Goal: Information Seeking & Learning: Learn about a topic

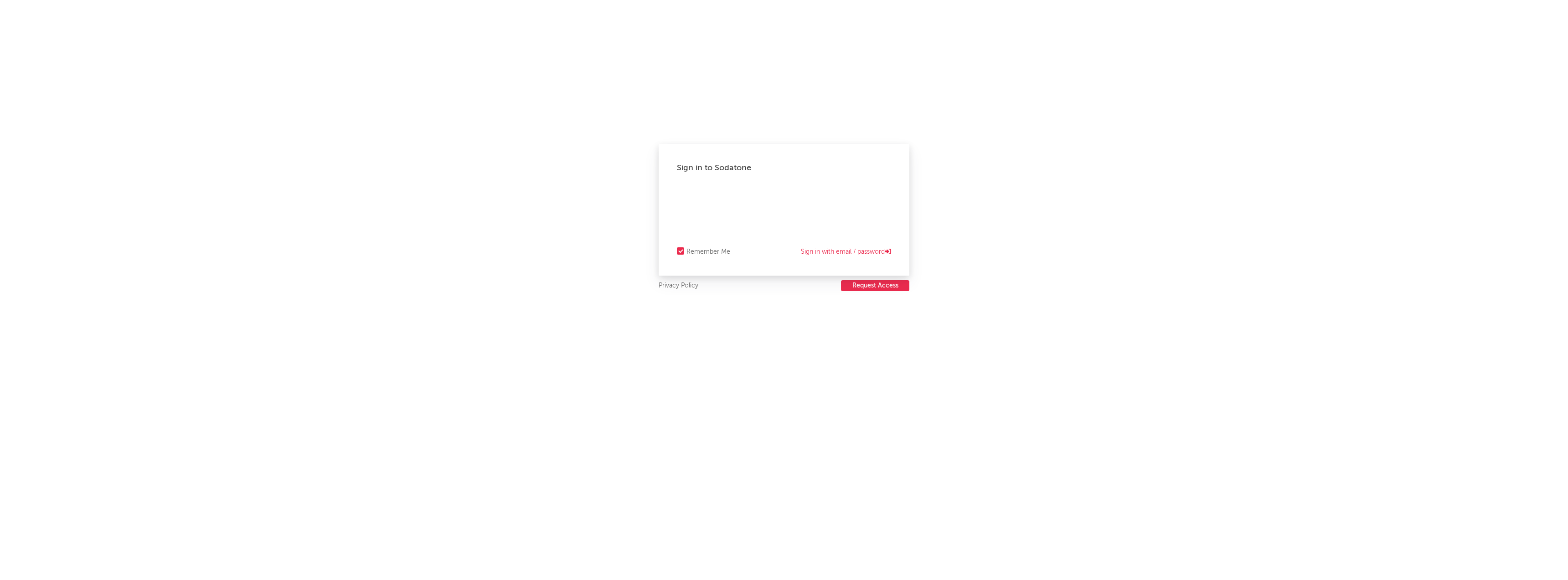
select select "recorded_music"
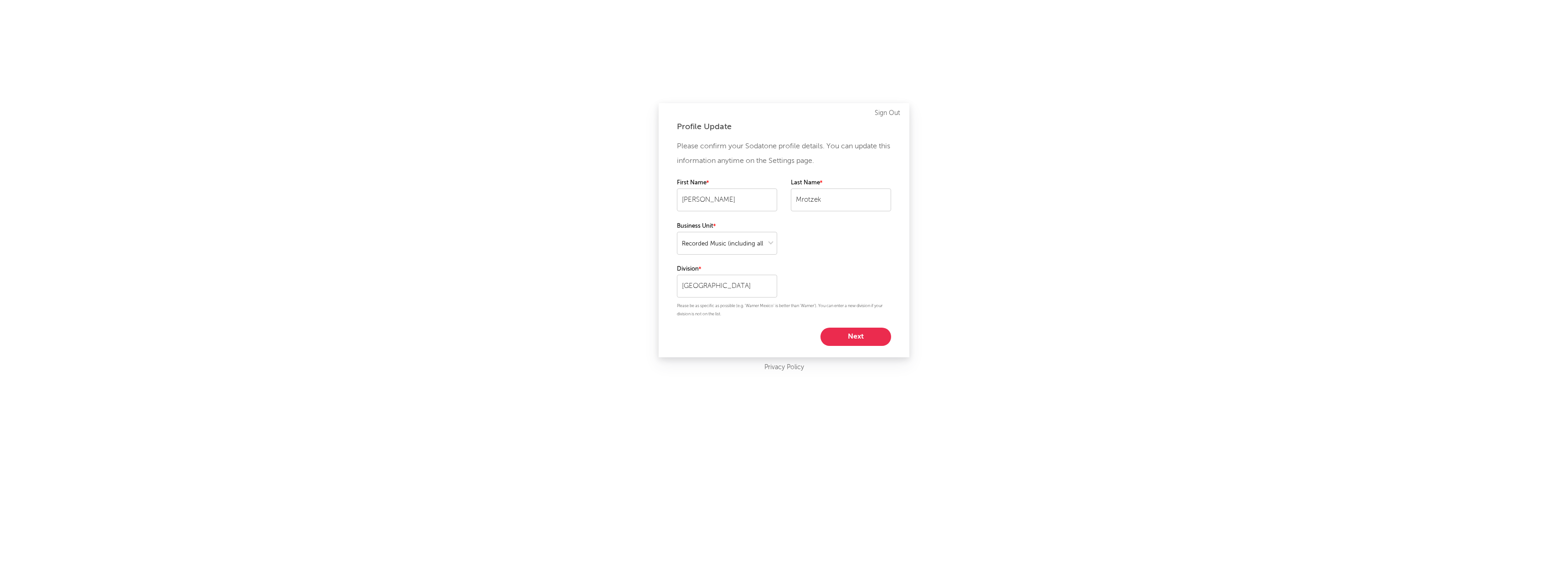
click at [837, 330] on button "Next" at bounding box center [856, 336] width 71 height 18
select select "manager"
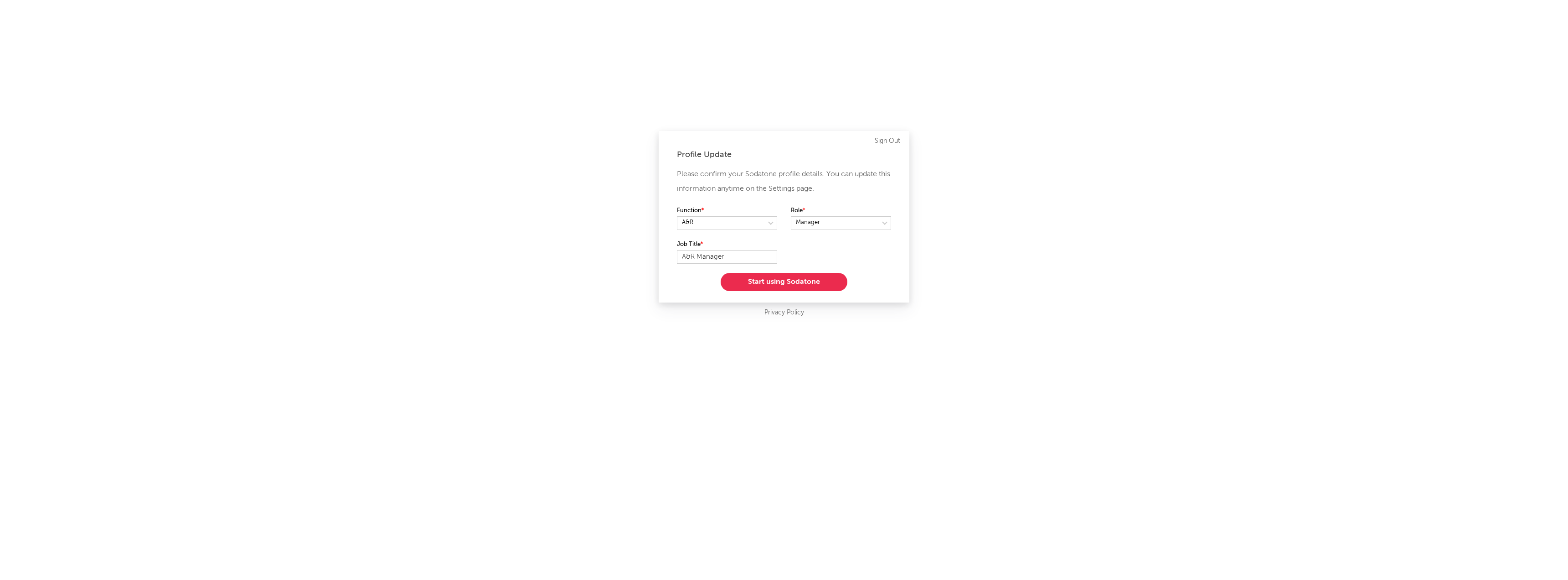
click at [747, 275] on button "Start using Sodatone" at bounding box center [784, 281] width 127 height 18
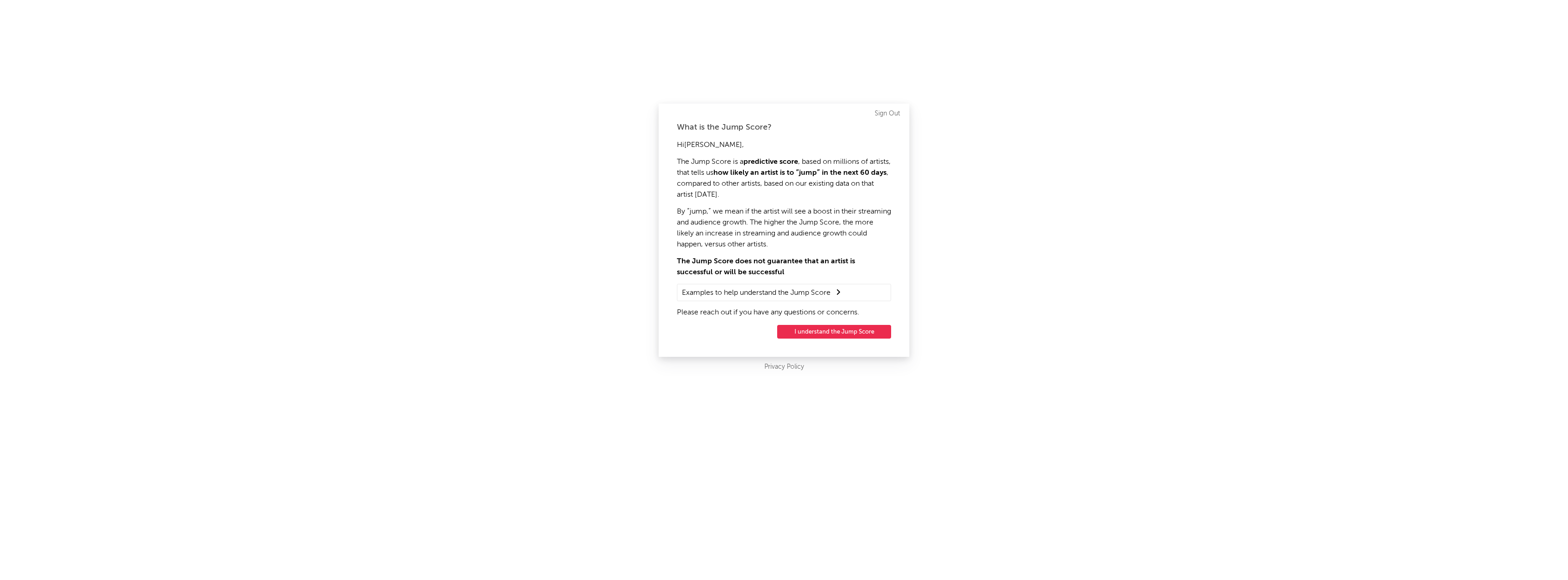
click at [815, 321] on div "What is the Jump Score? Hi [PERSON_NAME] , The Jump Score is a predictive score…" at bounding box center [784, 230] width 250 height 253
click at [809, 331] on button "I understand the Jump Score" at bounding box center [834, 331] width 114 height 14
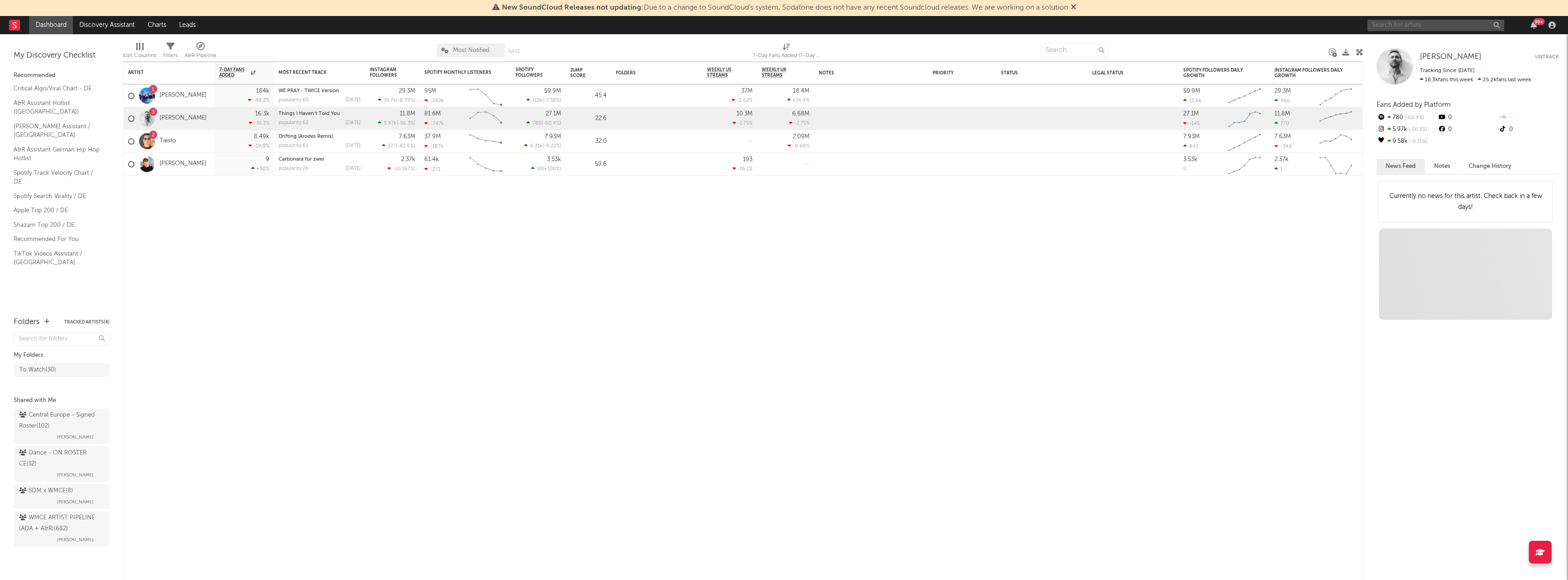
click at [1417, 25] on input "text" at bounding box center [1435, 25] width 137 height 11
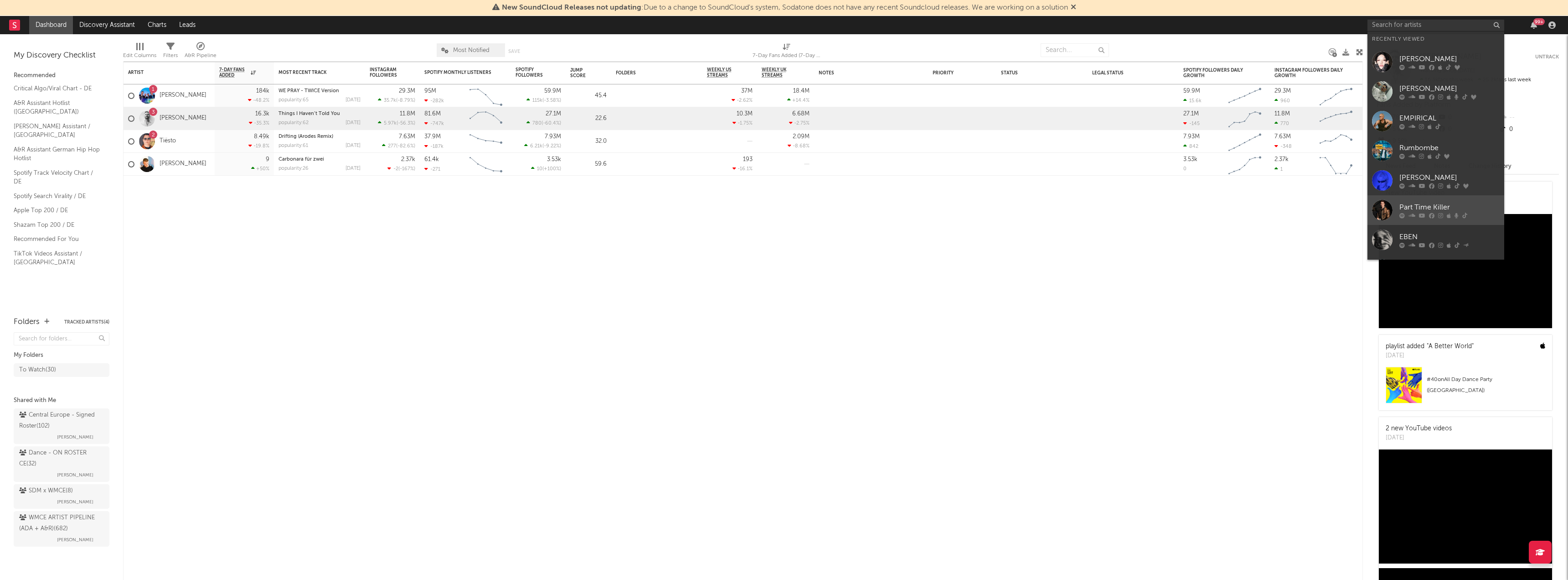
click at [1379, 215] on div at bounding box center [1382, 210] width 21 height 21
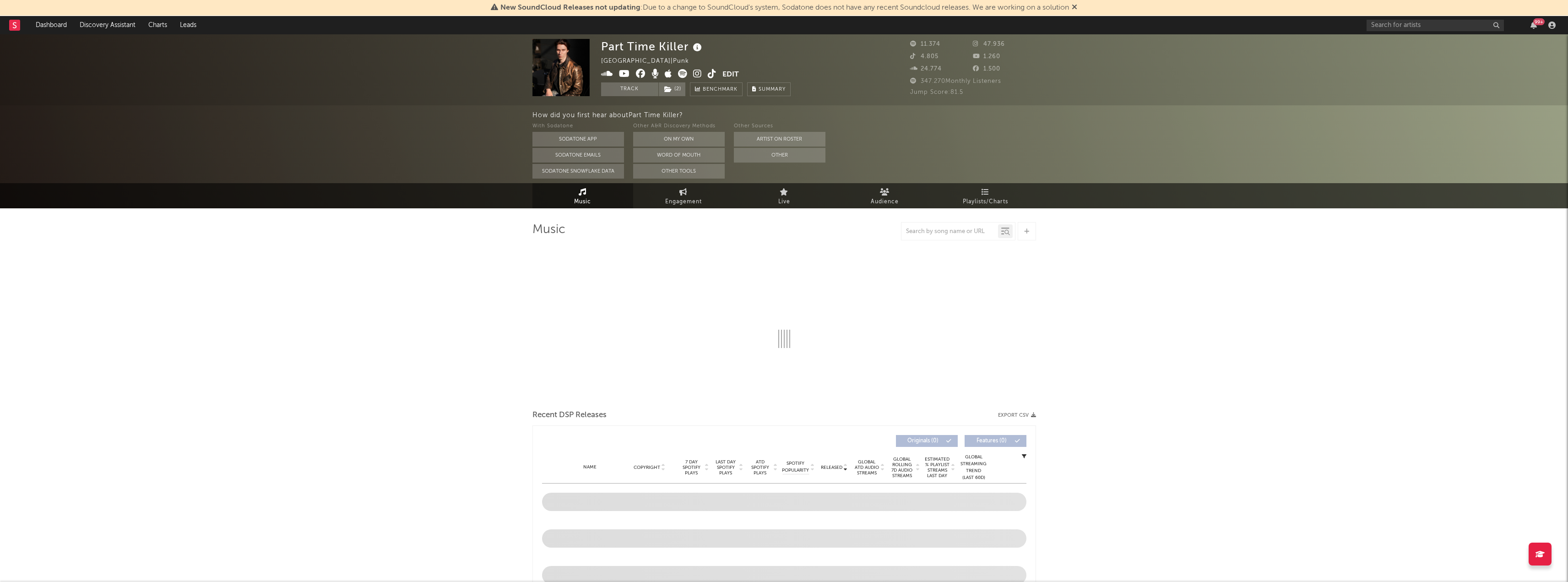
select select "6m"
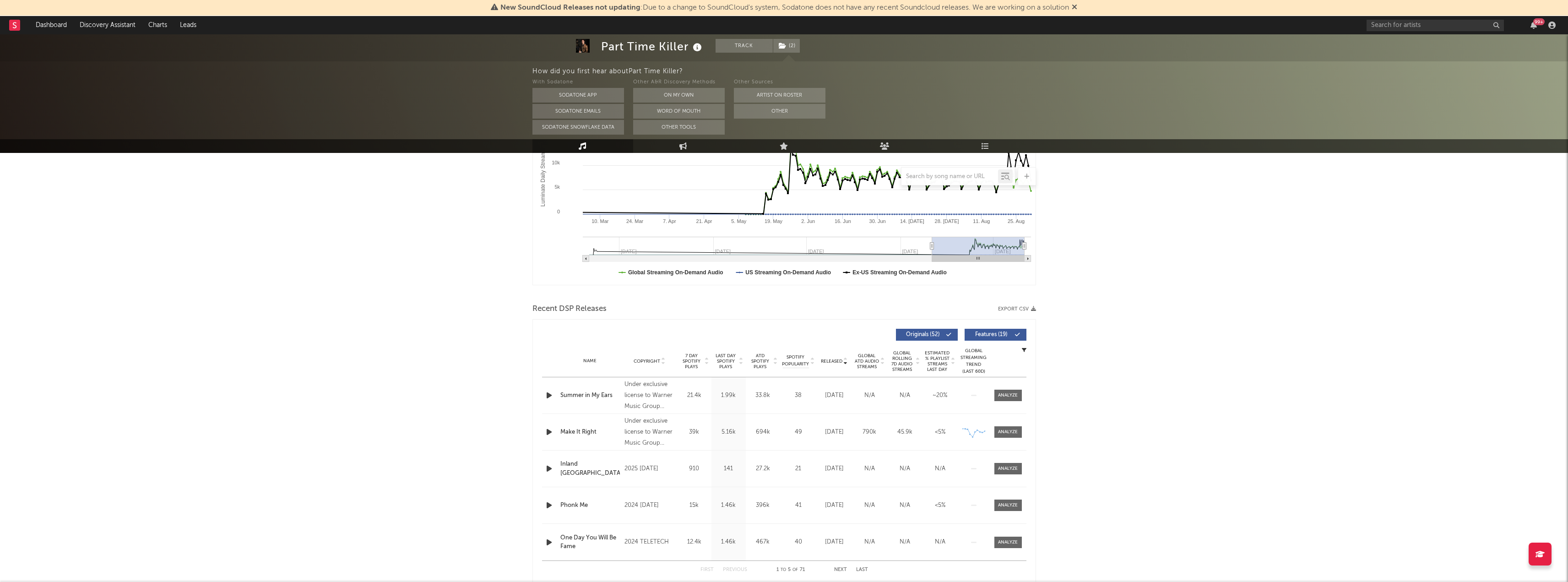
scroll to position [183, 0]
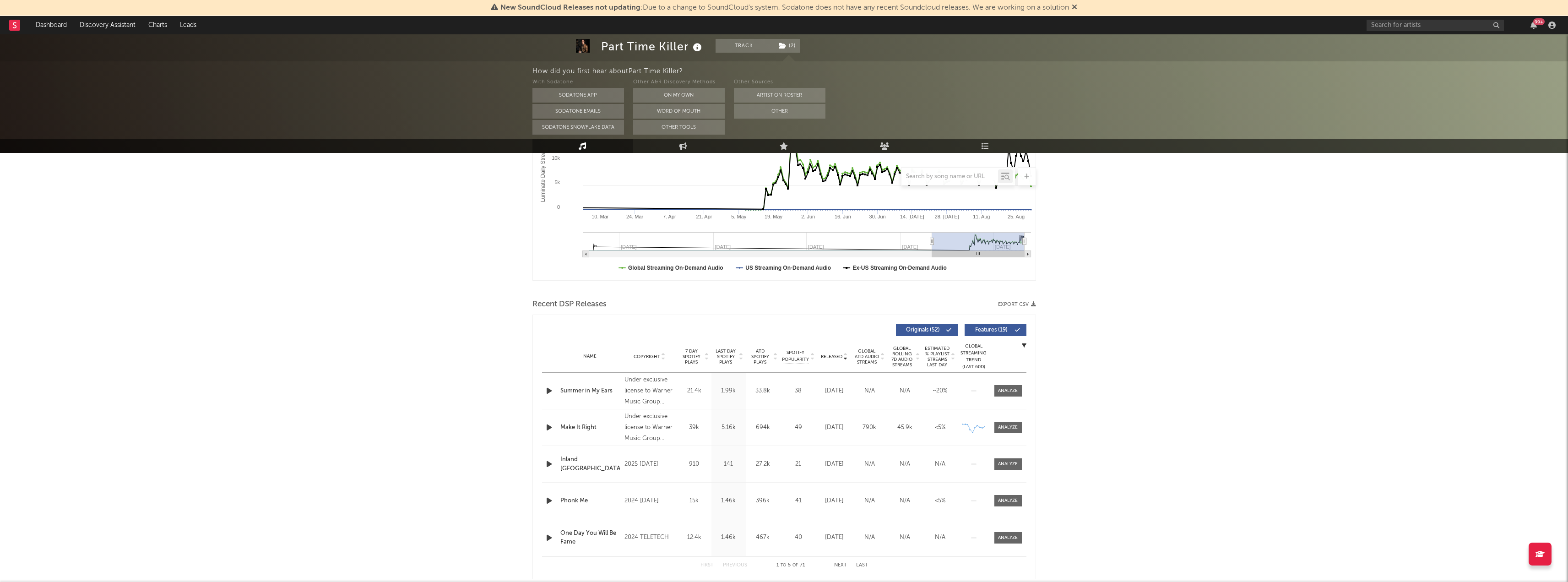
click at [739, 358] on icon at bounding box center [741, 358] width 5 height 3
click at [845, 357] on icon at bounding box center [845, 358] width 5 height 3
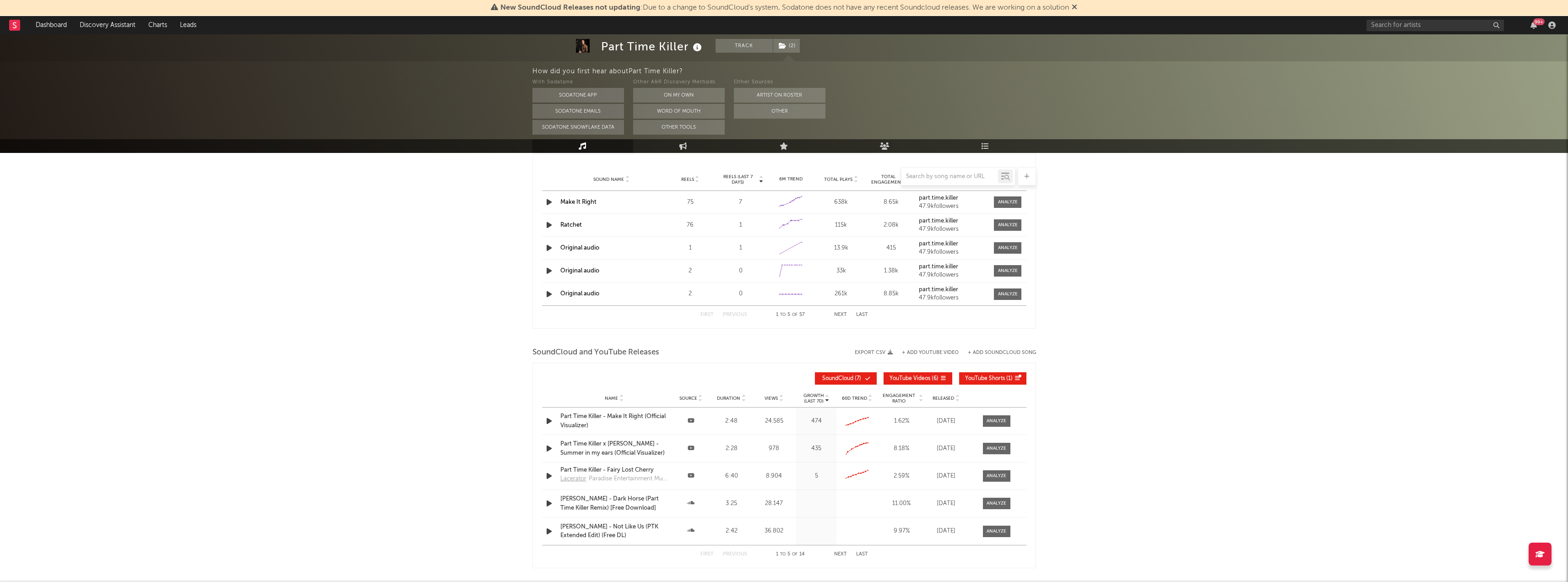
scroll to position [916, 0]
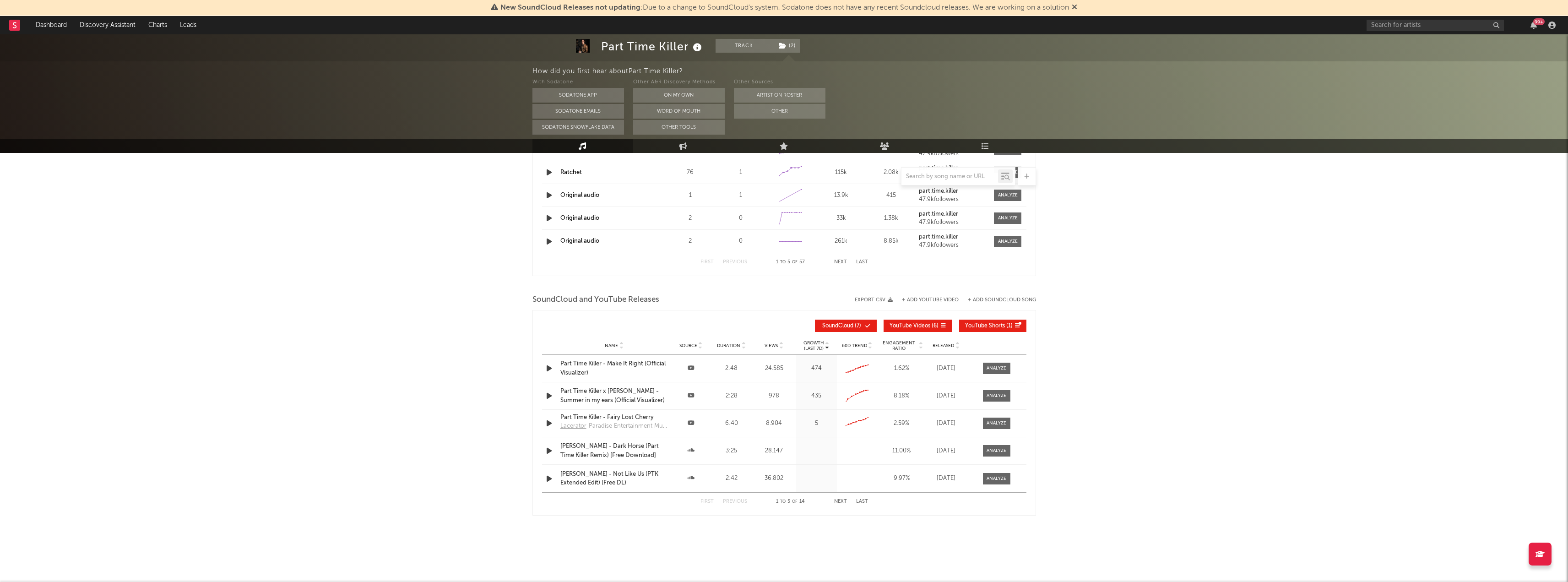
click at [959, 348] on icon at bounding box center [957, 347] width 5 height 3
click at [1013, 389] on div "Name [PERSON_NAME] - Dark Horse (Part Time Killer Remix) [Free Download] Source…" at bounding box center [784, 395] width 484 height 27
click at [1001, 393] on div at bounding box center [996, 395] width 19 height 7
select select "1m"
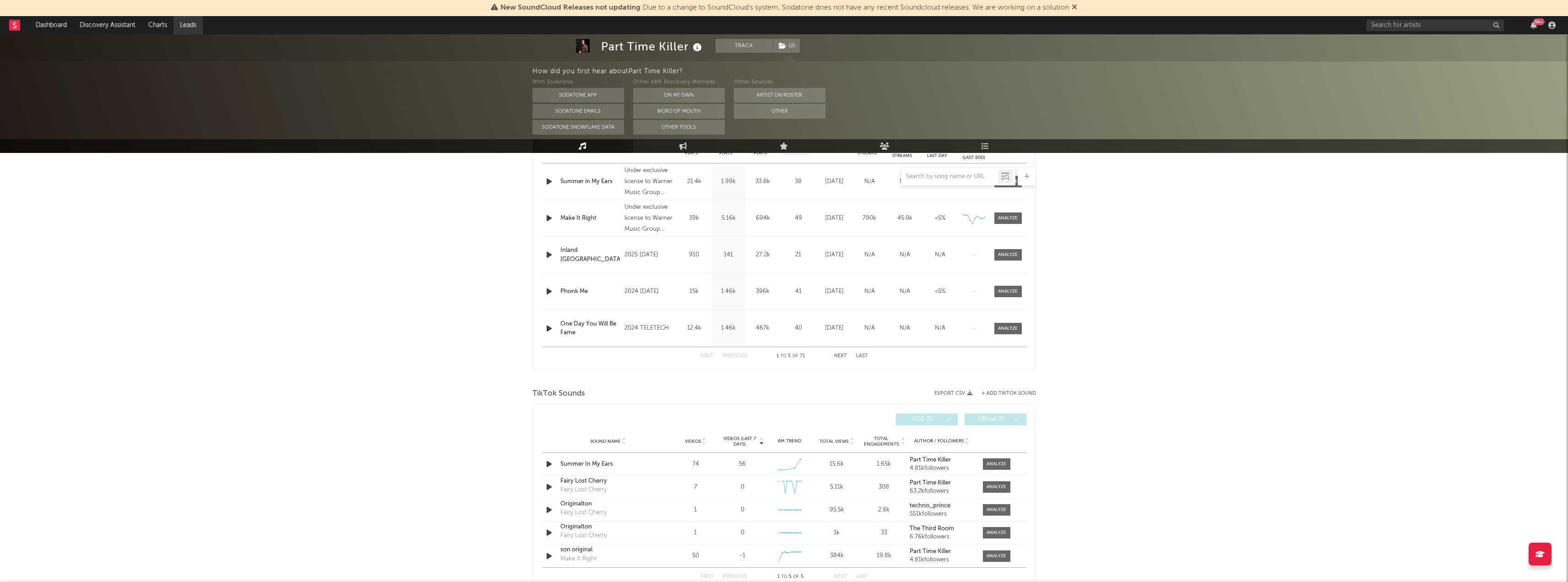
scroll to position [183, 0]
